Goal: Information Seeking & Learning: Learn about a topic

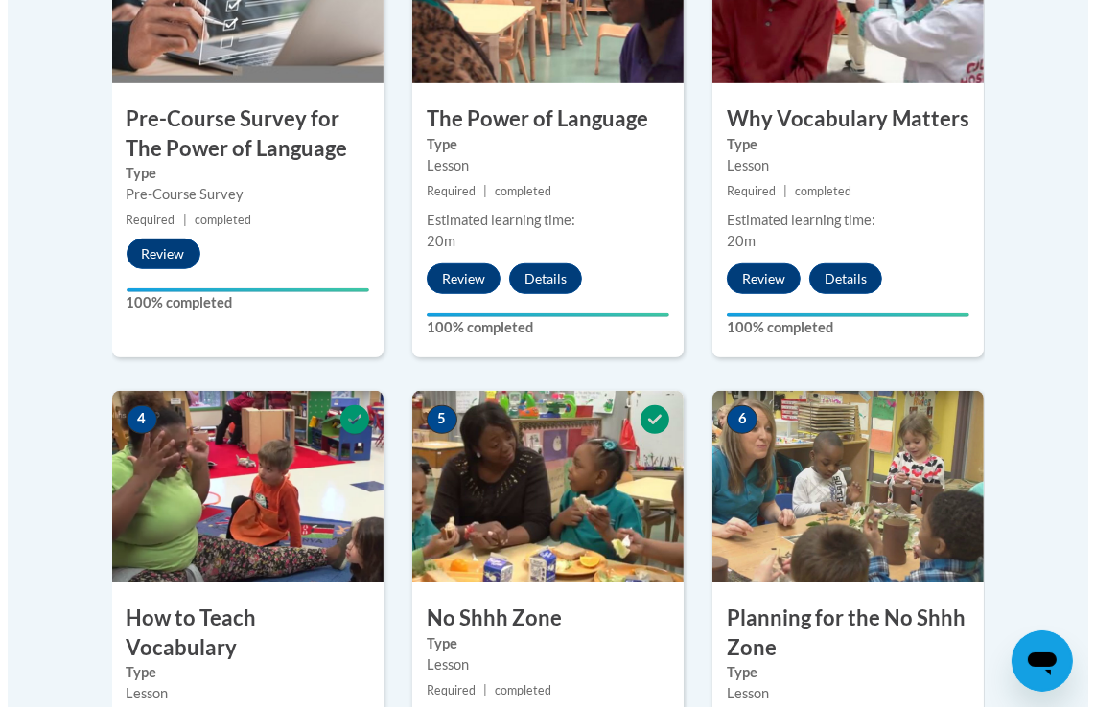
scroll to position [1246, 0]
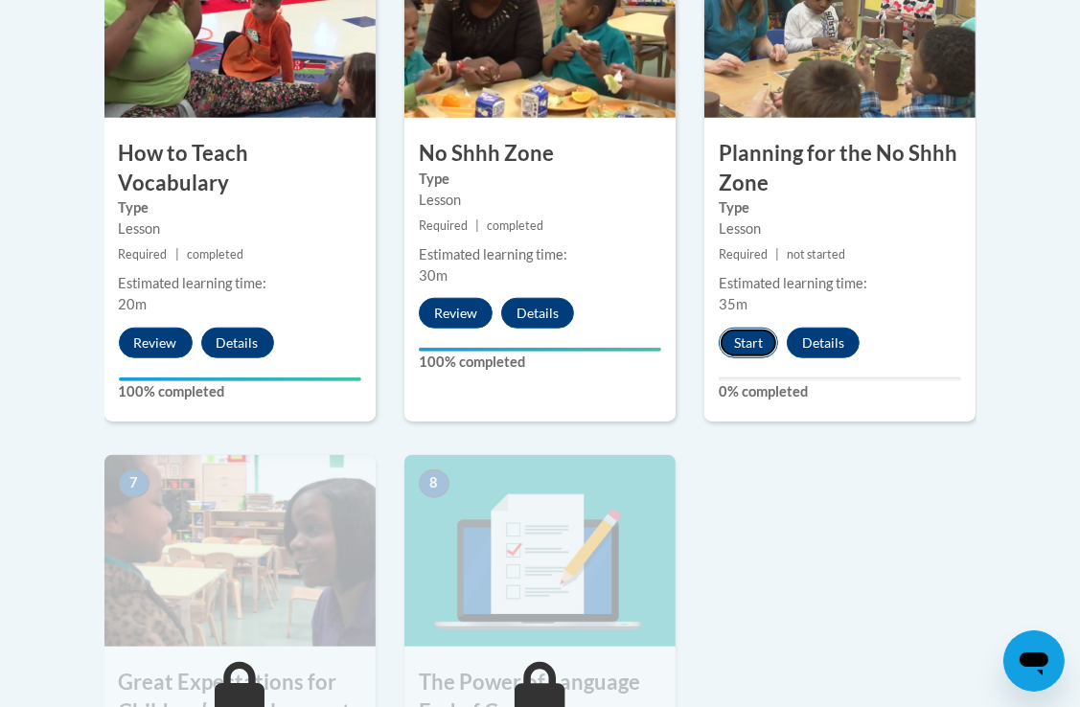
click at [744, 348] on button "Start" at bounding box center [748, 343] width 59 height 31
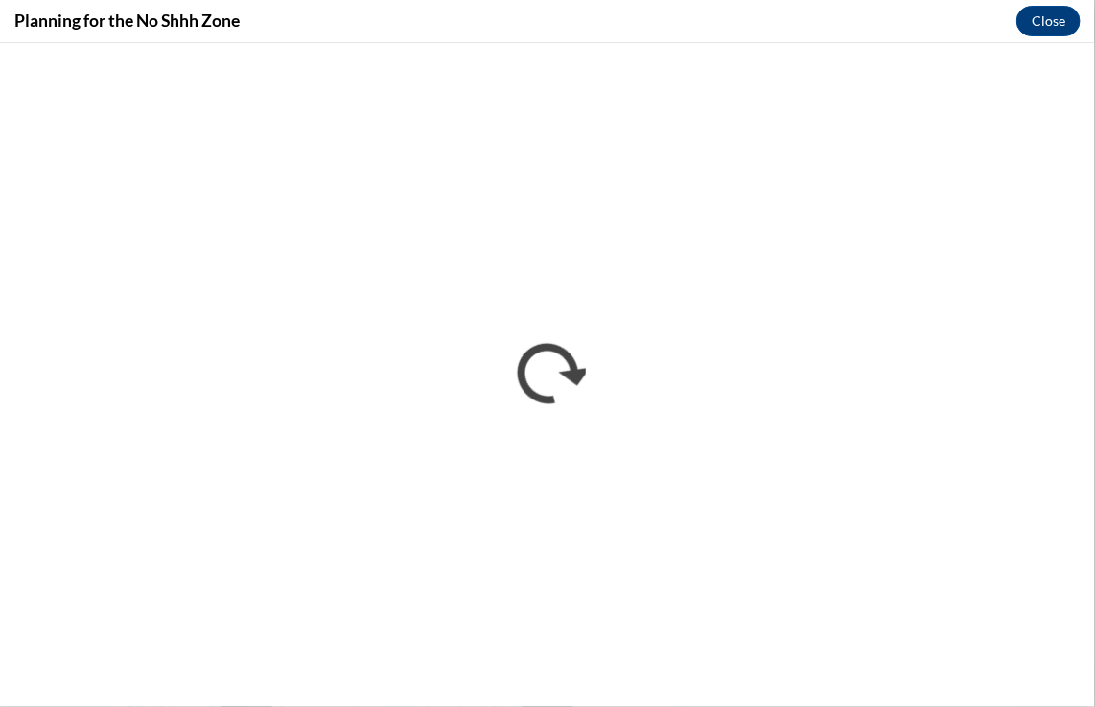
scroll to position [0, 0]
